Goal: Task Accomplishment & Management: Manage account settings

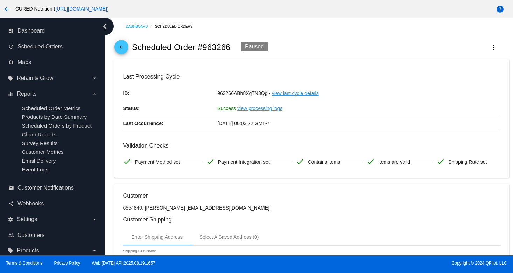
click at [124, 49] on mat-icon "arrow_back" at bounding box center [121, 48] width 8 height 8
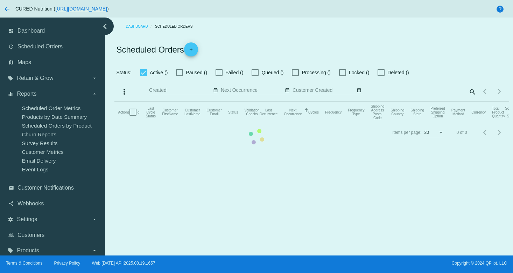
checkbox input "true"
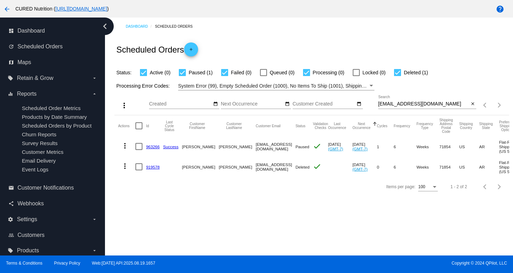
click at [407, 104] on input "[EMAIL_ADDRESS][DOMAIN_NAME]" at bounding box center [424, 104] width 91 height 6
paste input "[EMAIL_ADDRESS]"
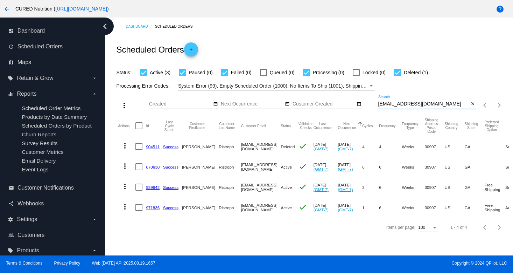
click at [409, 103] on input "[EMAIL_ADDRESS][DOMAIN_NAME]" at bounding box center [424, 104] width 91 height 6
paste input "foscreole@hot"
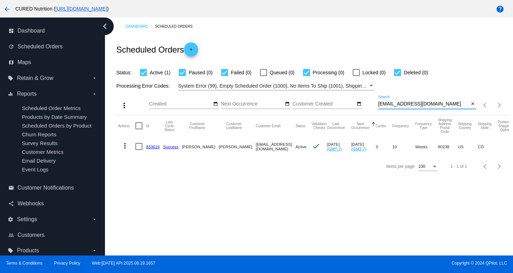
type input "[EMAIL_ADDRESS][DOMAIN_NAME]"
click at [152, 146] on link "833616" at bounding box center [153, 146] width 14 height 5
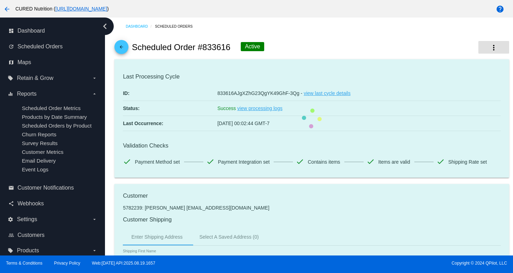
click at [497, 48] on mat-icon "more_vert" at bounding box center [494, 47] width 8 height 8
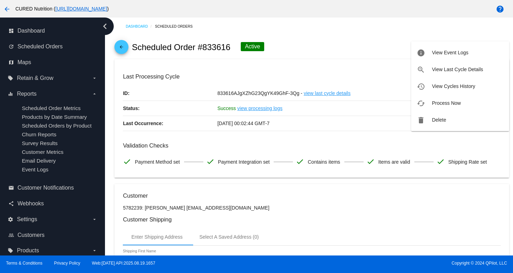
click at [367, 41] on div at bounding box center [256, 136] width 513 height 273
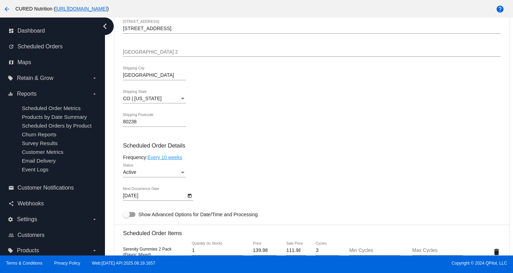
scroll to position [324, 0]
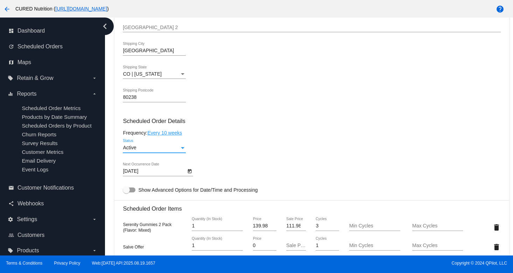
click at [159, 151] on div "Active" at bounding box center [151, 148] width 57 height 6
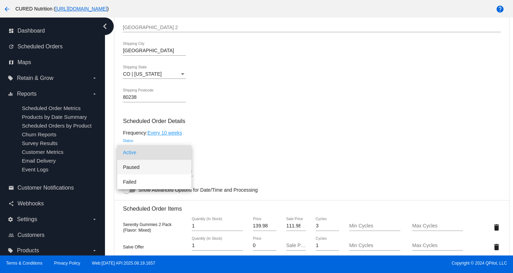
click at [162, 167] on span "Paused" at bounding box center [154, 167] width 63 height 15
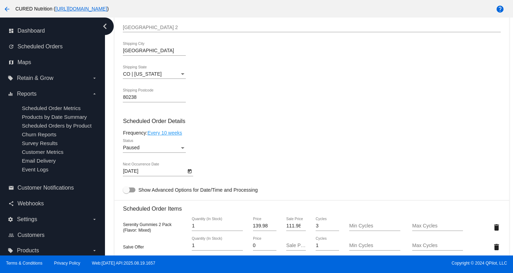
click at [255, 145] on div "Paused Status" at bounding box center [312, 149] width 378 height 20
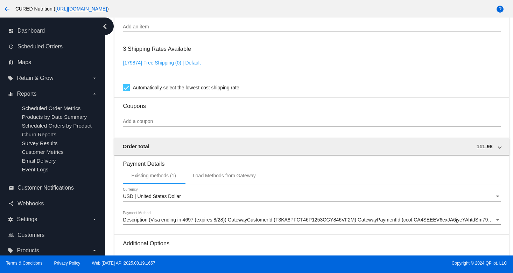
scroll to position [655, 0]
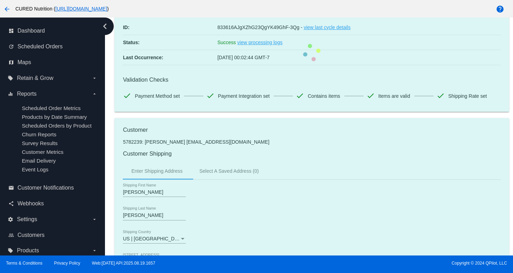
scroll to position [0, 0]
